Goal: Task Accomplishment & Management: Complete application form

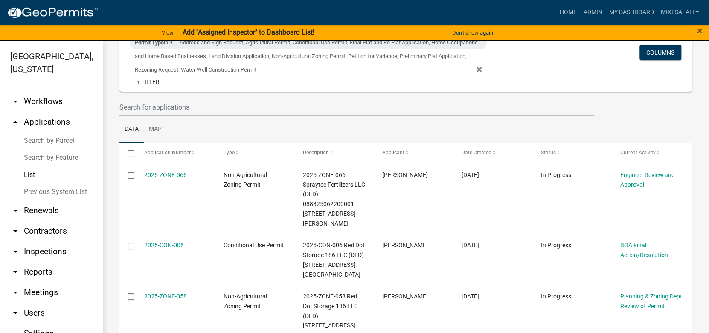
scroll to position [120, 0]
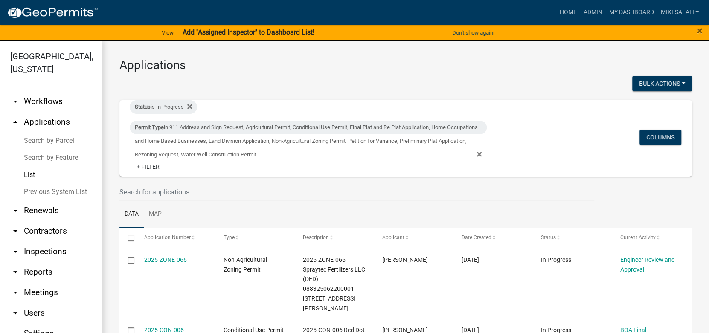
click at [234, 30] on strong "Add "Assigned Inspector" to Dashboard List!" at bounding box center [248, 32] width 132 height 8
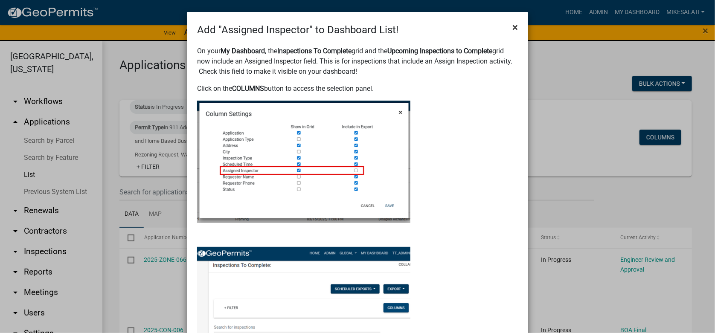
click at [513, 24] on span "×" at bounding box center [515, 27] width 6 height 12
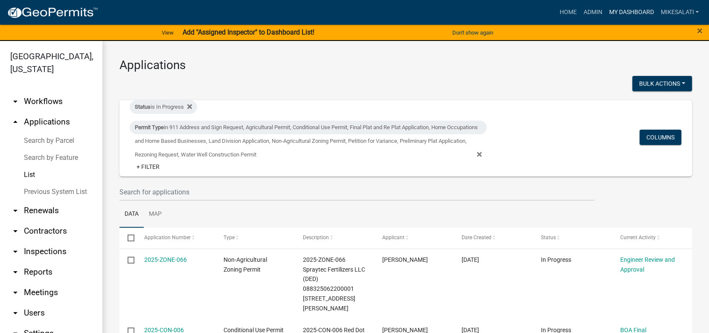
click at [619, 9] on link "My Dashboard" at bounding box center [631, 12] width 52 height 16
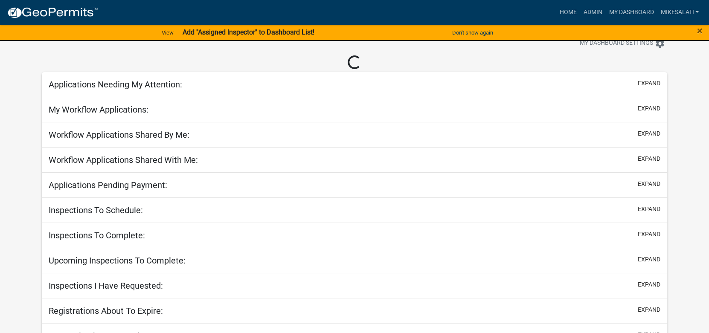
scroll to position [41, 0]
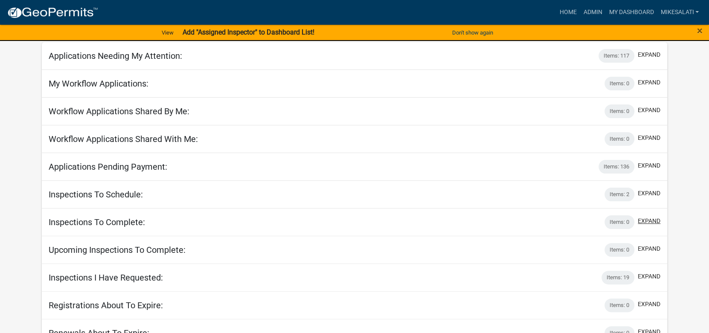
click at [645, 219] on button "expand" at bounding box center [649, 221] width 23 height 9
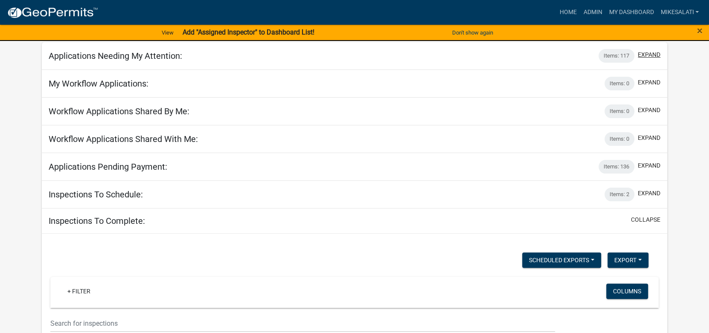
click at [647, 52] on button "expand" at bounding box center [649, 54] width 23 height 9
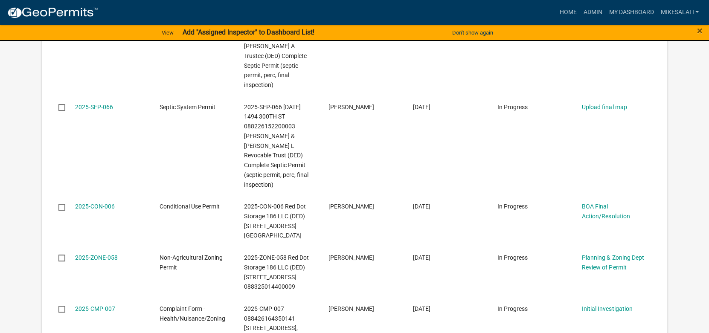
scroll to position [340, 0]
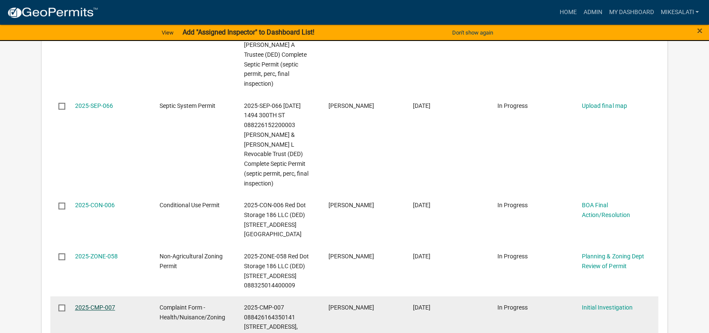
click at [85, 304] on link "2025-CMP-007" at bounding box center [95, 307] width 40 height 7
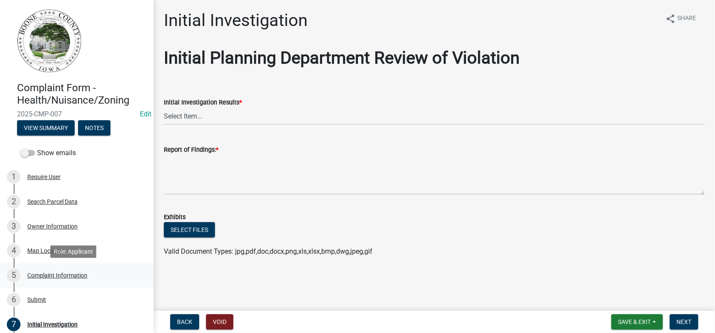
click at [47, 278] on div "5 Complaint Information" at bounding box center [73, 276] width 133 height 14
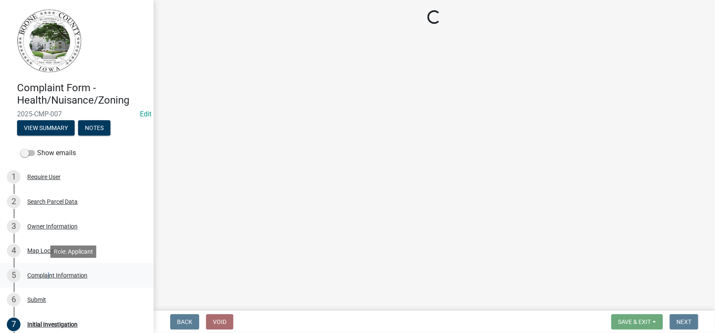
select select "e5105b41-ee81-43cd-9451-f90b03ad4b53"
select select "1dee1262-8be5-4bf7-9542-c3d2c85f9442"
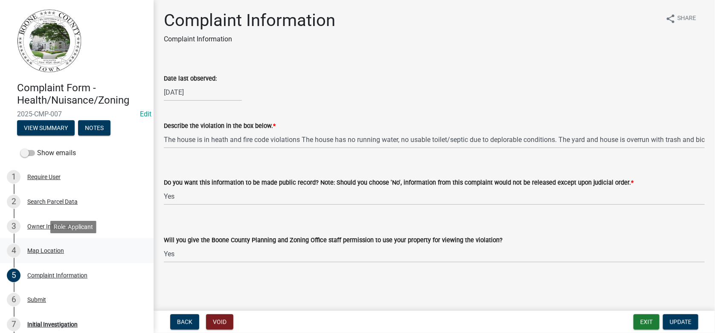
click at [41, 253] on div "Map Location" at bounding box center [45, 251] width 37 height 6
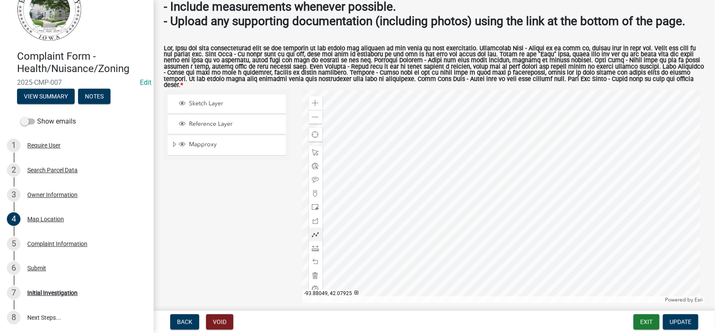
scroll to position [144, 0]
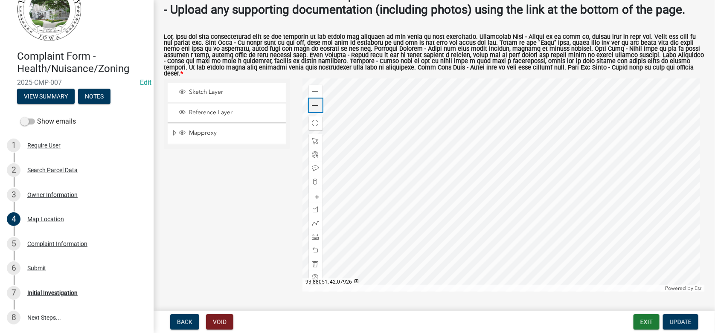
click at [315, 102] on span at bounding box center [315, 105] width 7 height 7
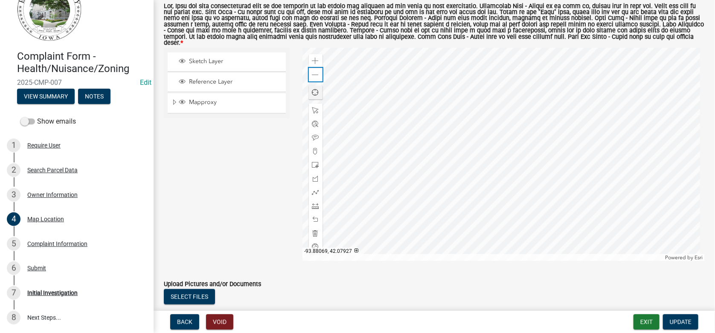
scroll to position [187, 0]
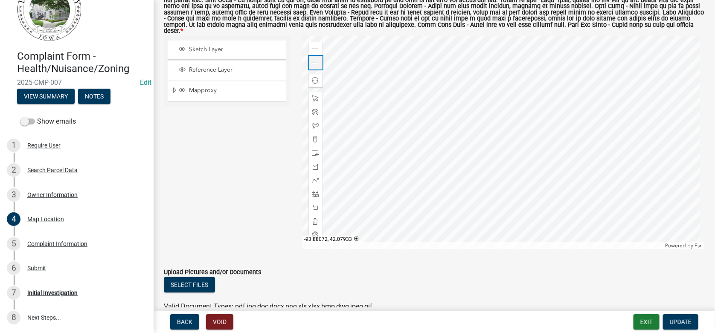
click at [312, 60] on span at bounding box center [315, 63] width 7 height 7
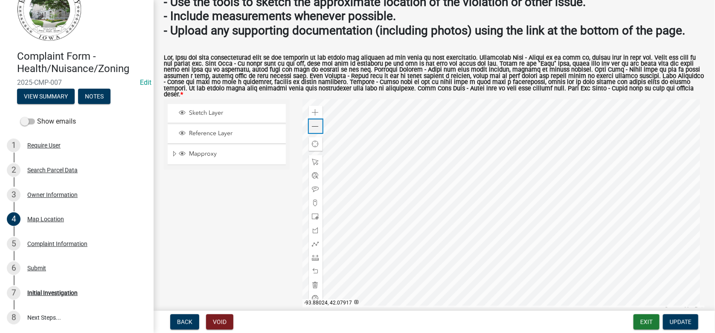
scroll to position [144, 0]
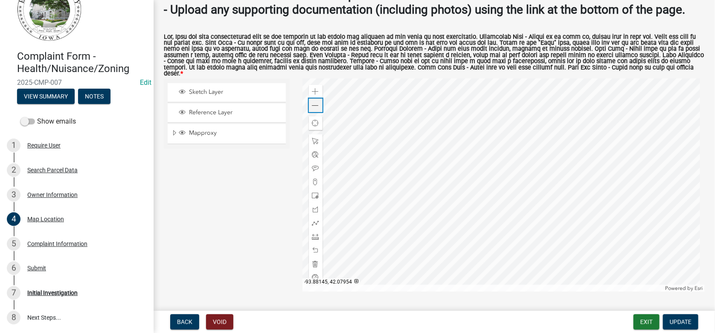
click at [309, 99] on div "Zoom out" at bounding box center [316, 106] width 14 height 14
click at [44, 241] on div "Complaint Information" at bounding box center [57, 244] width 60 height 6
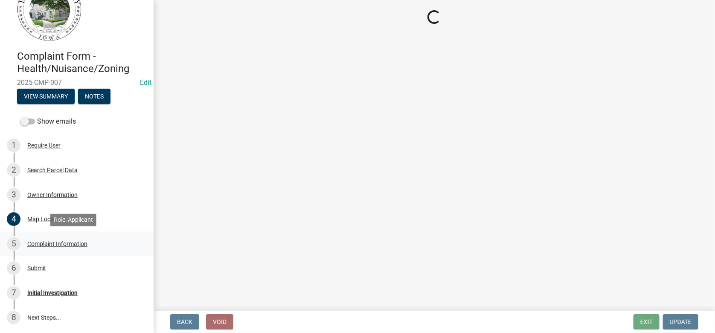
select select "e5105b41-ee81-43cd-9451-f90b03ad4b53"
select select "1dee1262-8be5-4bf7-9542-c3d2c85f9442"
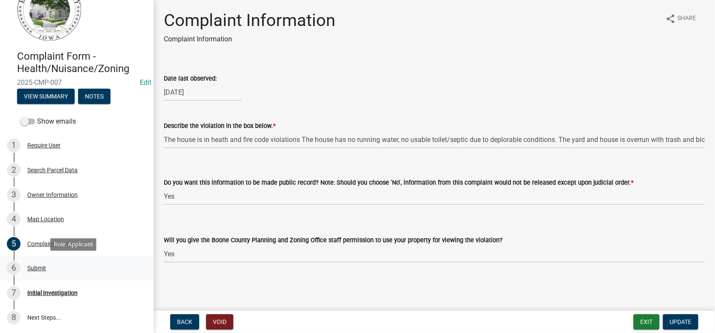
click at [32, 264] on div "6 Submit" at bounding box center [73, 269] width 133 height 14
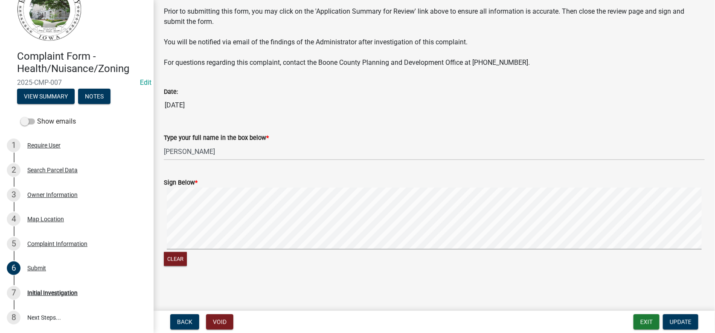
scroll to position [105, 0]
click at [39, 295] on div "Initial Investigation" at bounding box center [52, 293] width 50 height 6
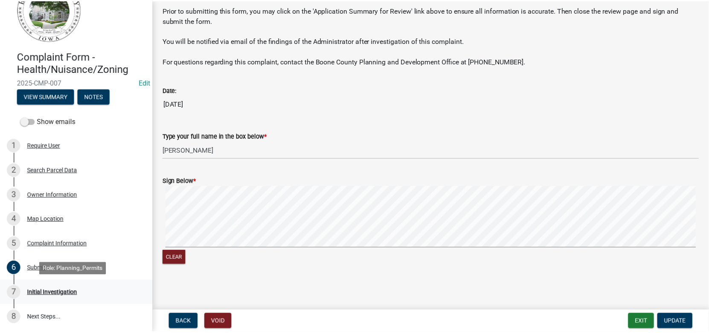
scroll to position [0, 0]
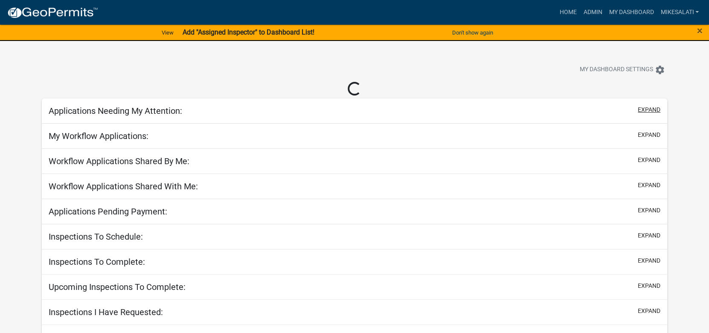
click at [643, 107] on button "expand" at bounding box center [649, 109] width 23 height 9
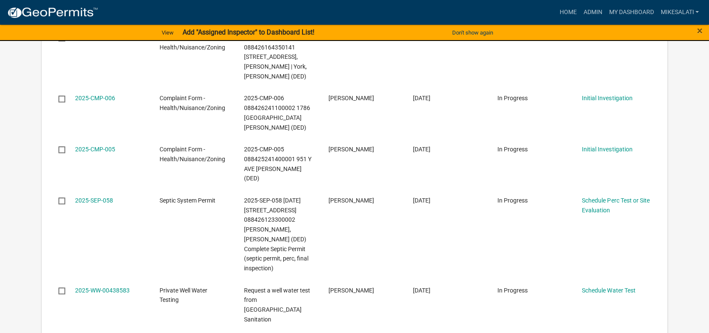
scroll to position [620, 0]
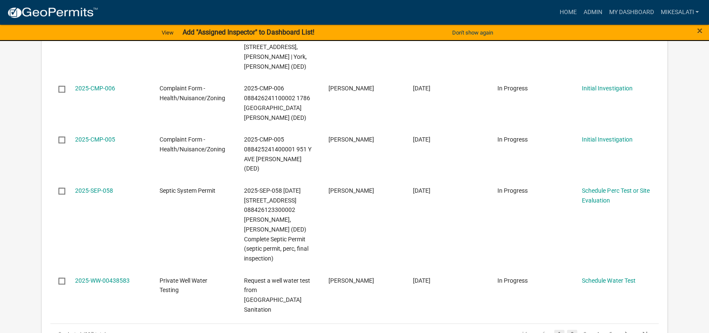
click at [573, 330] on link "2" at bounding box center [572, 334] width 10 height 9
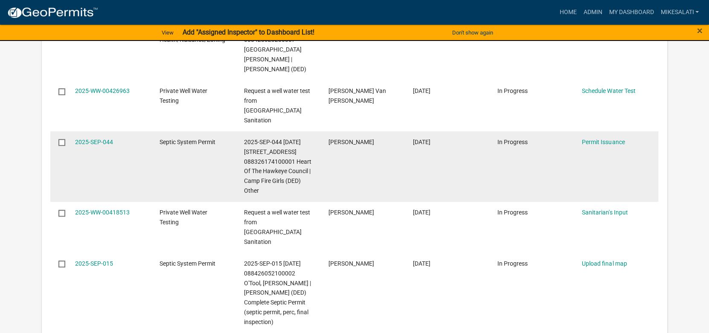
scroll to position [433, 0]
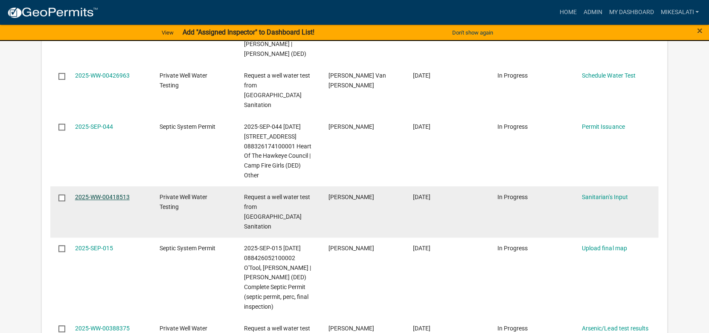
click at [96, 201] on link "2025-WW-00418513" at bounding box center [102, 197] width 55 height 7
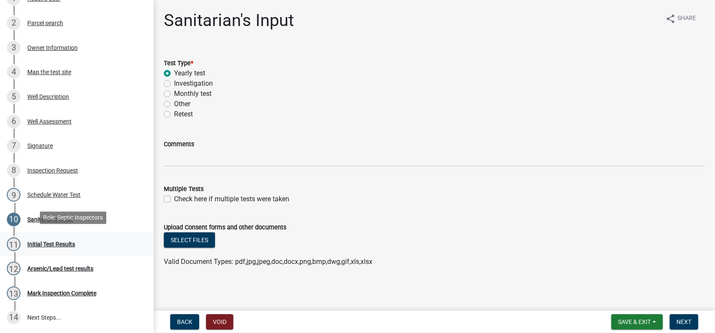
scroll to position [170, 0]
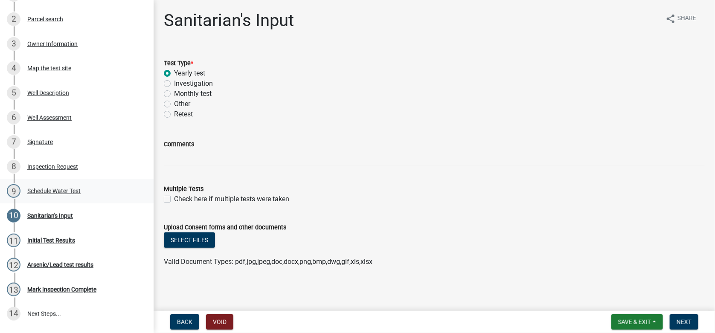
click at [39, 188] on div "Schedule Water Test" at bounding box center [53, 191] width 53 height 6
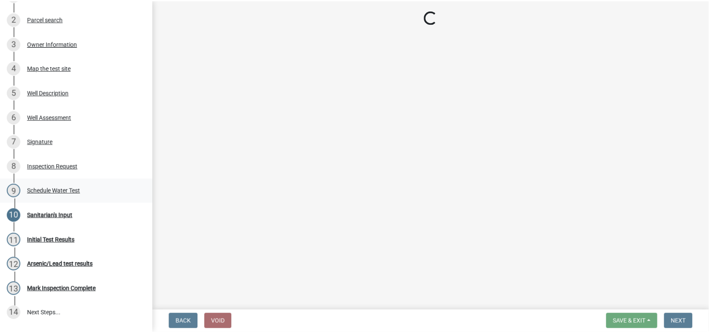
scroll to position [0, 0]
select select "1166babb-7ce8-442f-9c4a-1180ef3e1882"
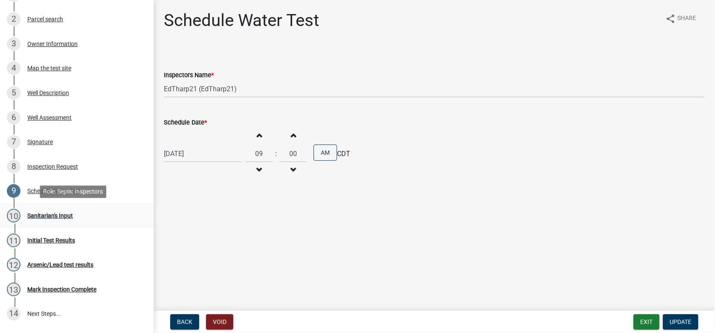
click at [32, 217] on div "Sanitarian's Input" at bounding box center [50, 216] width 46 height 6
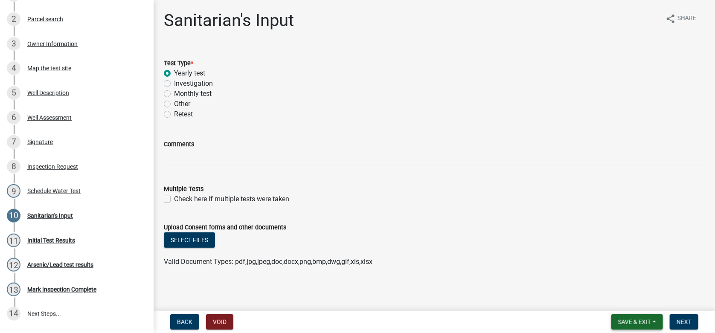
click at [630, 322] on span "Save & Exit" at bounding box center [634, 322] width 33 height 7
click at [618, 299] on button "Save & Exit" at bounding box center [629, 300] width 68 height 20
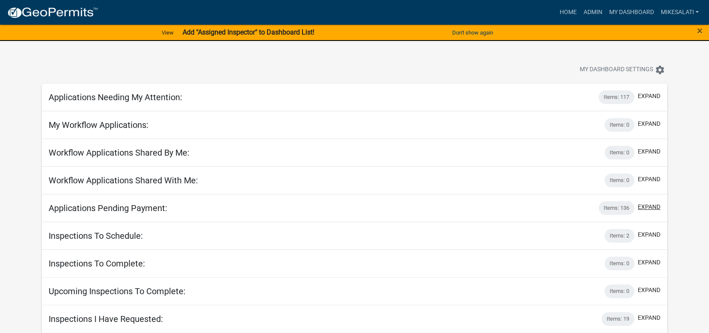
click at [653, 205] on button "expand" at bounding box center [649, 207] width 23 height 9
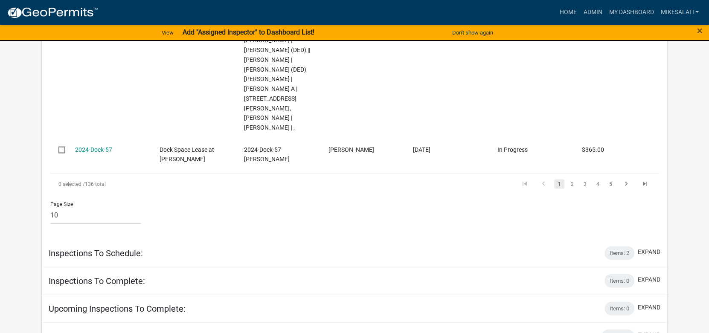
scroll to position [1147, 0]
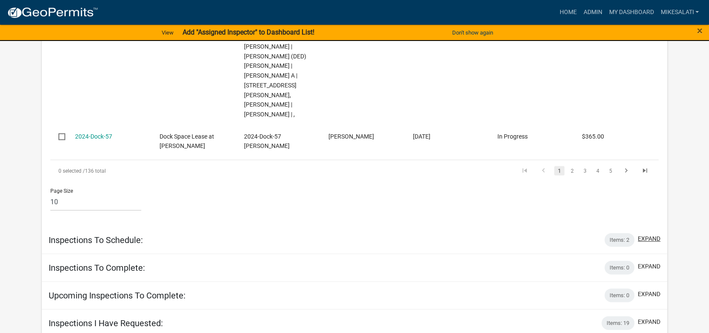
click at [653, 235] on button "expand" at bounding box center [649, 239] width 23 height 9
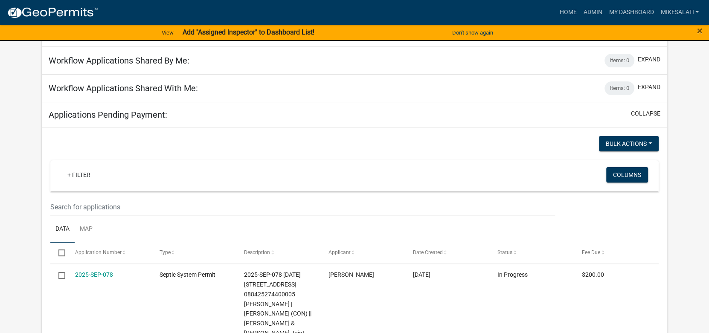
scroll to position [0, 0]
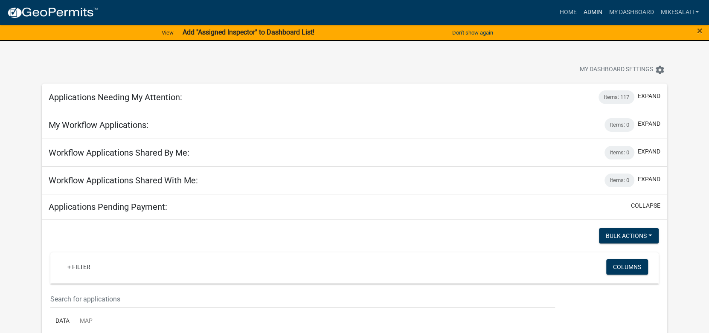
click at [589, 11] on link "Admin" at bounding box center [593, 12] width 26 height 16
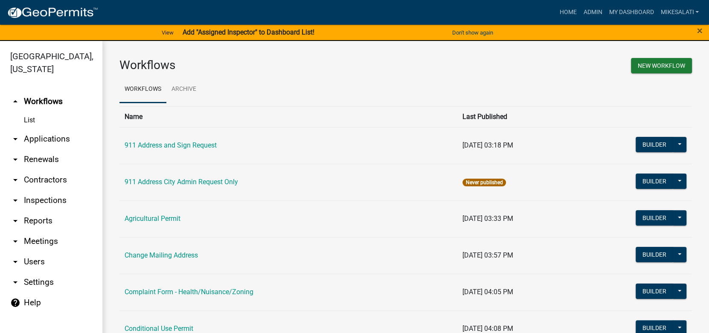
click at [30, 129] on link "arrow_drop_down Applications" at bounding box center [51, 139] width 102 height 20
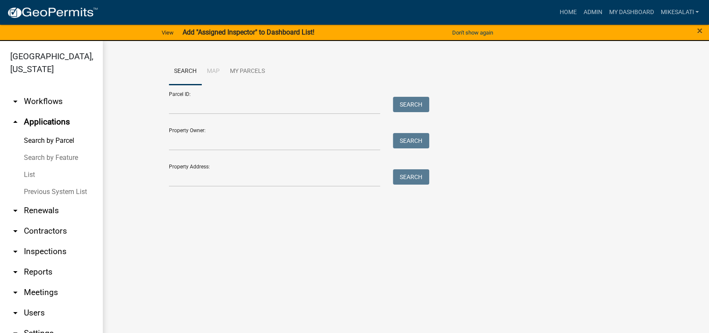
click at [33, 166] on link "List" at bounding box center [51, 174] width 102 height 17
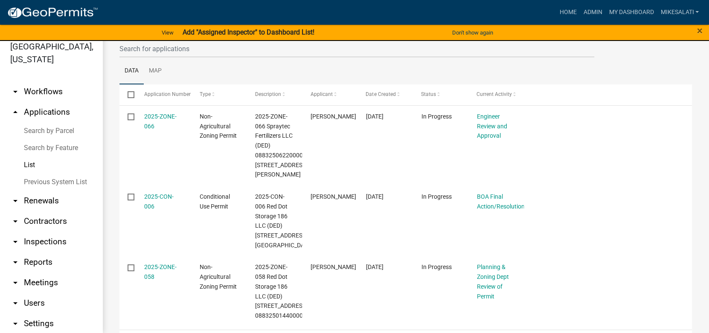
scroll to position [120, 0]
